Goal: Entertainment & Leisure: Browse casually

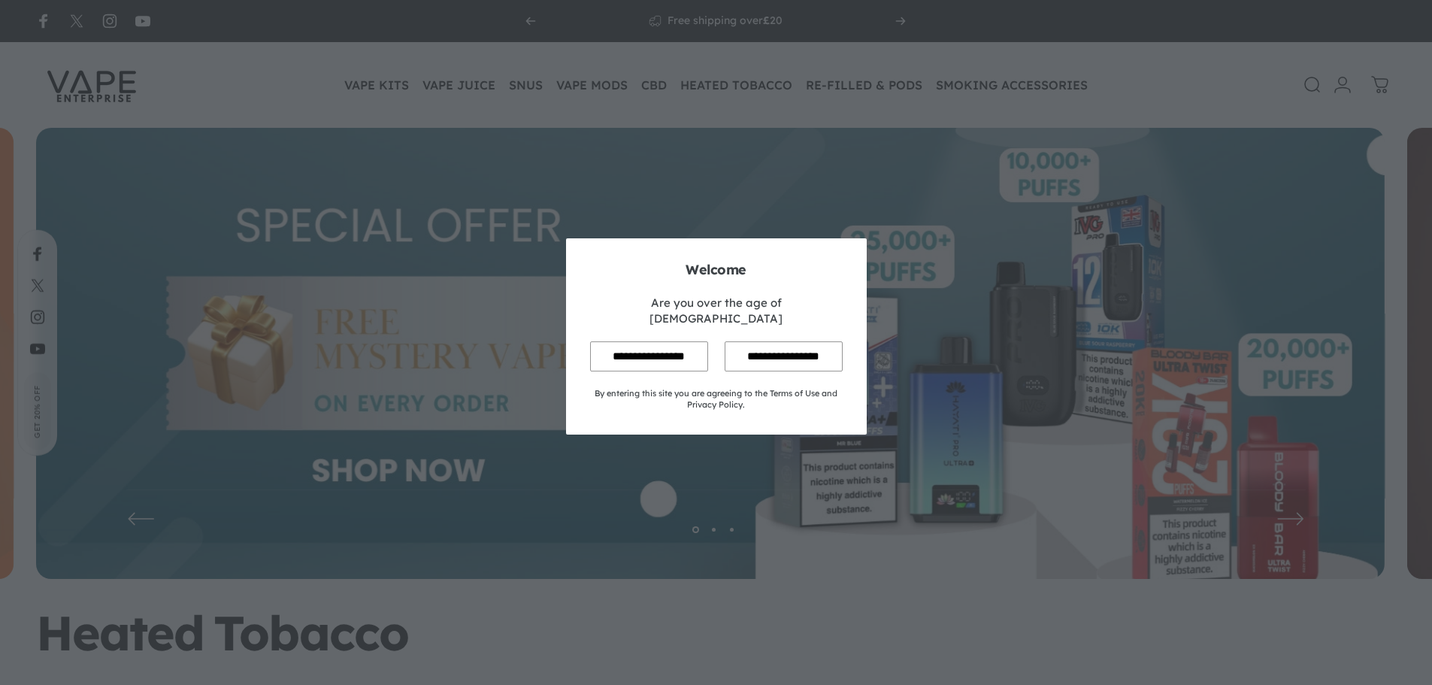
click at [645, 341] on input "**********" at bounding box center [649, 355] width 118 height 29
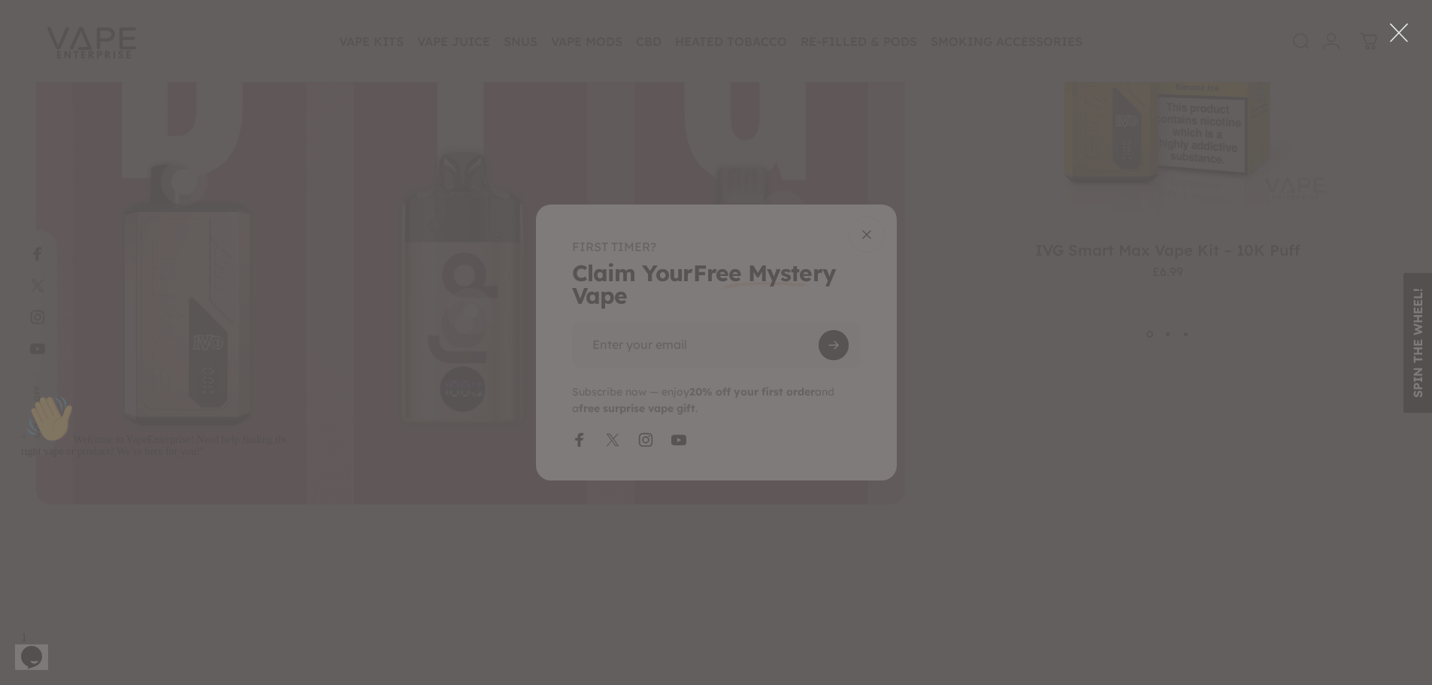
scroll to position [4056, 0]
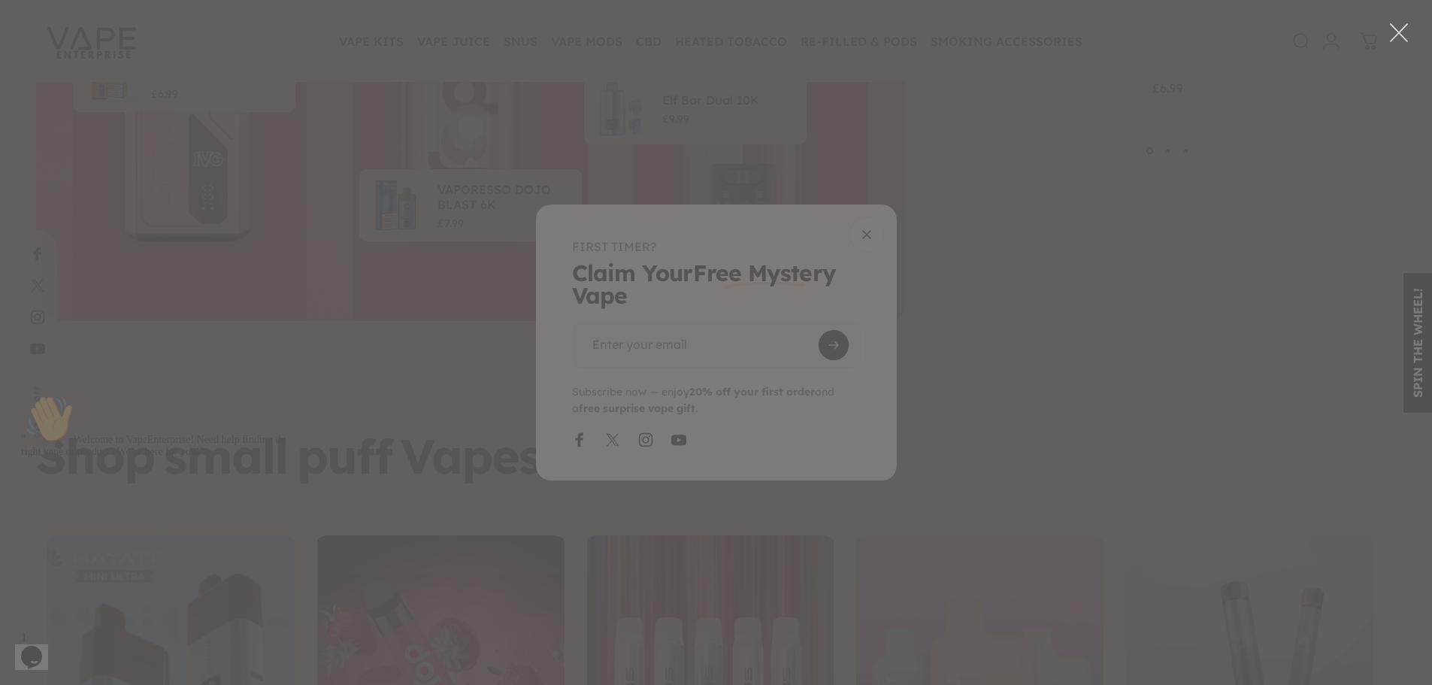
click at [765, 289] on div "WANT TO UNLOCK [DATE] EXCLUSIVE DISCOUNT? ENTER YOUR EMAIL TO REVEAL YOUR SPECI…" at bounding box center [1067, 342] width 644 height 685
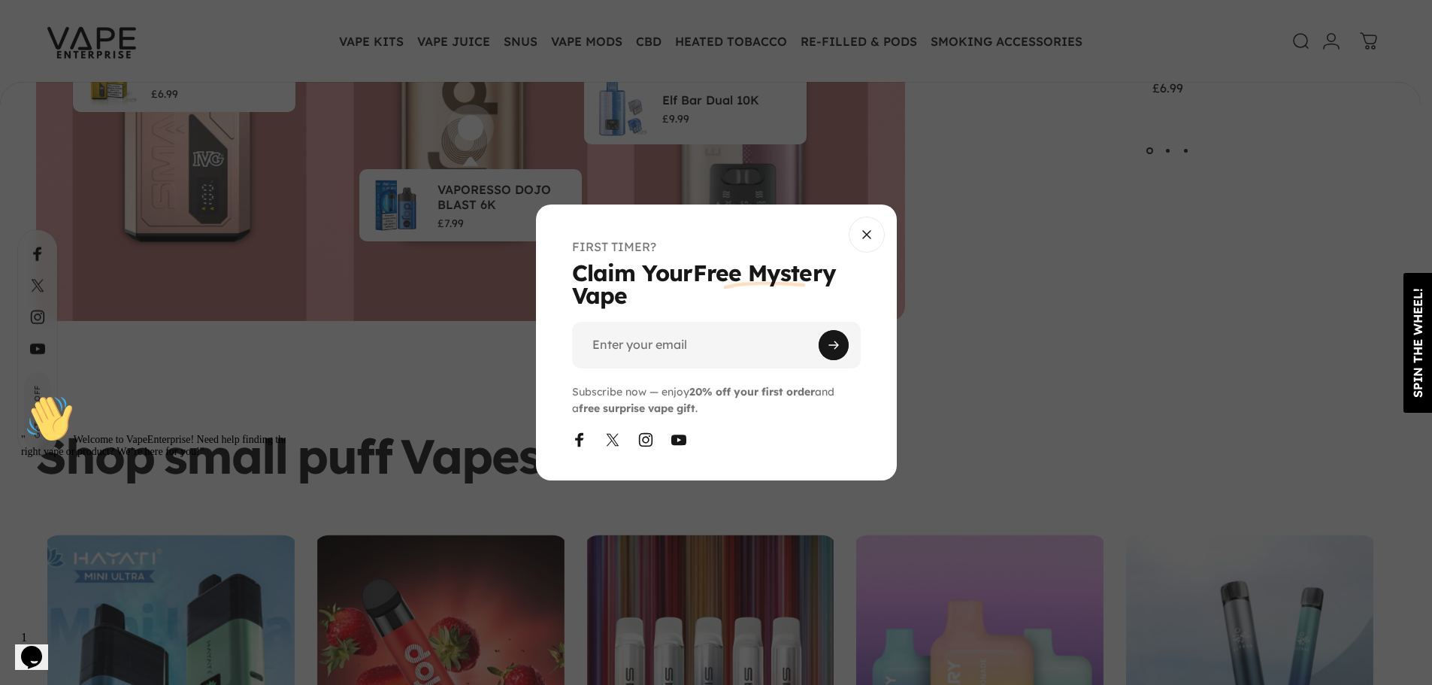
click at [720, 414] on p "Subscribe now — enjoy 20% off your first order and a free surprise vape gift ." at bounding box center [716, 400] width 289 height 34
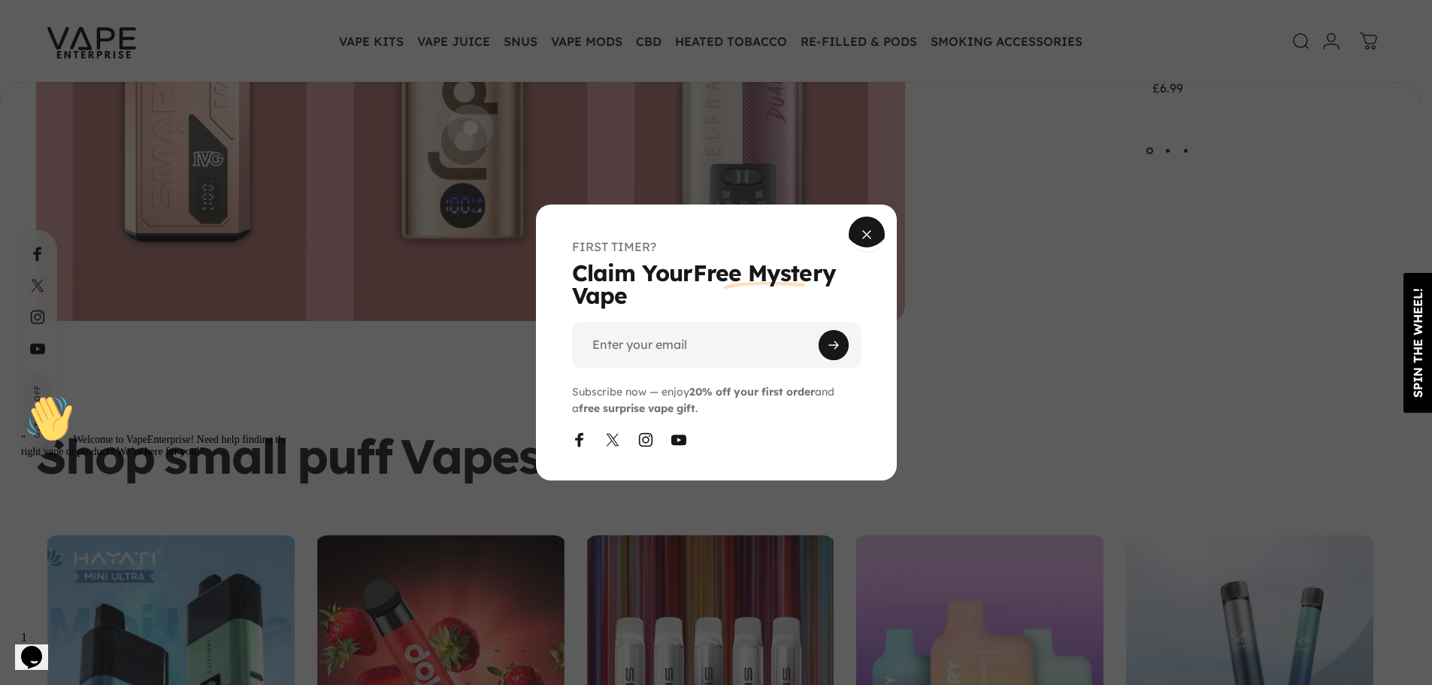
click at [874, 238] on span "Close" at bounding box center [867, 211] width 54 height 72
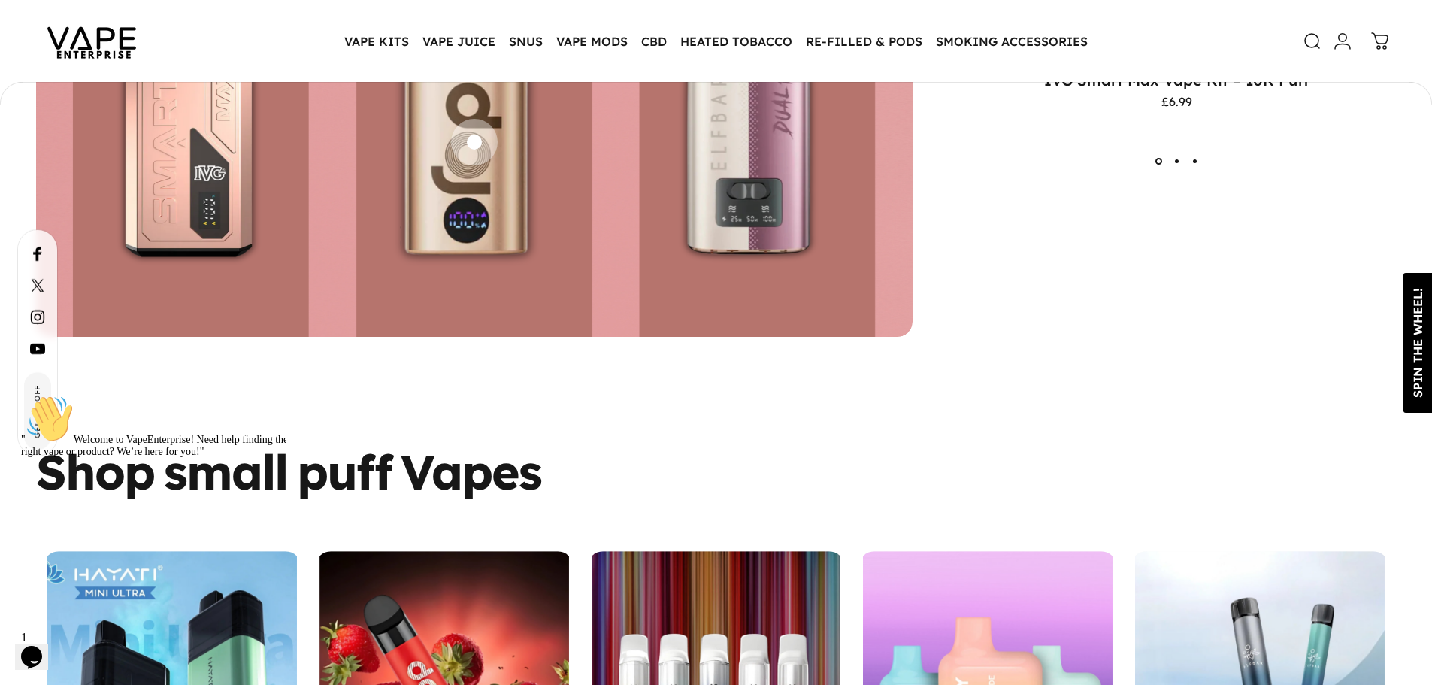
click at [1418, 310] on div "SPIN THE WHEEL!" at bounding box center [1418, 343] width 29 height 110
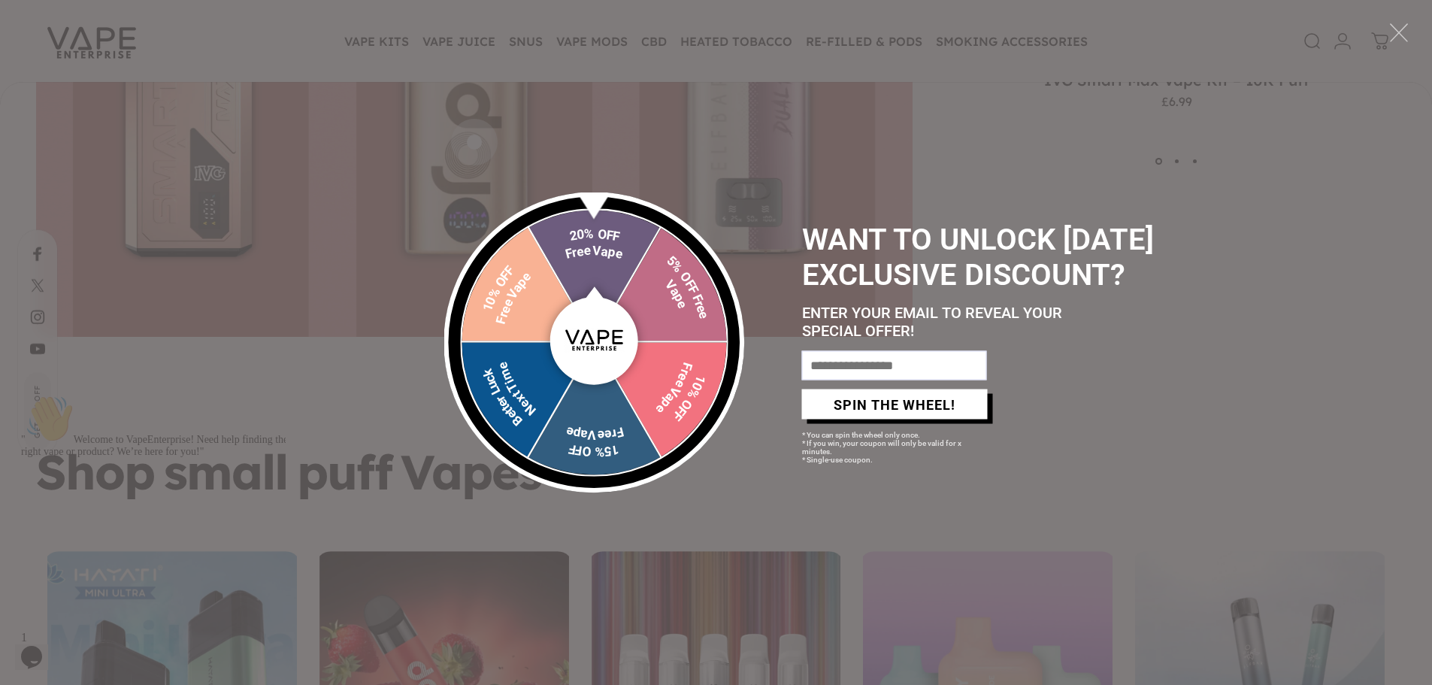
click at [1418, 310] on div "20%25%20OFF%20+%20Free%20Vape 5%25%20OFF%20+%20Free%20Vape 10%25%20OFF%20+%20Fr…" at bounding box center [716, 342] width 1432 height 685
